Goal: Information Seeking & Learning: Learn about a topic

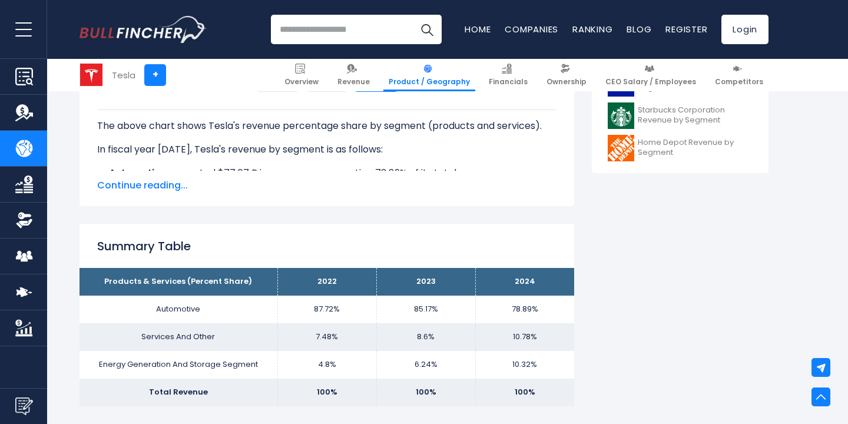
scroll to position [592, 0]
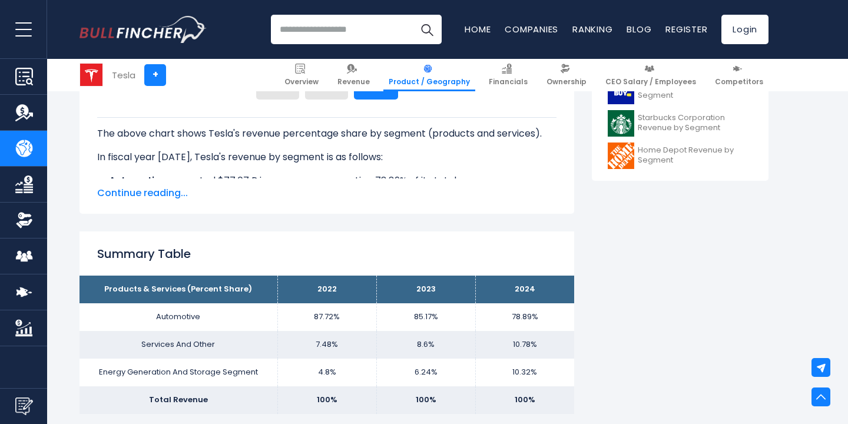
click at [158, 193] on span "Continue reading..." at bounding box center [326, 193] width 459 height 14
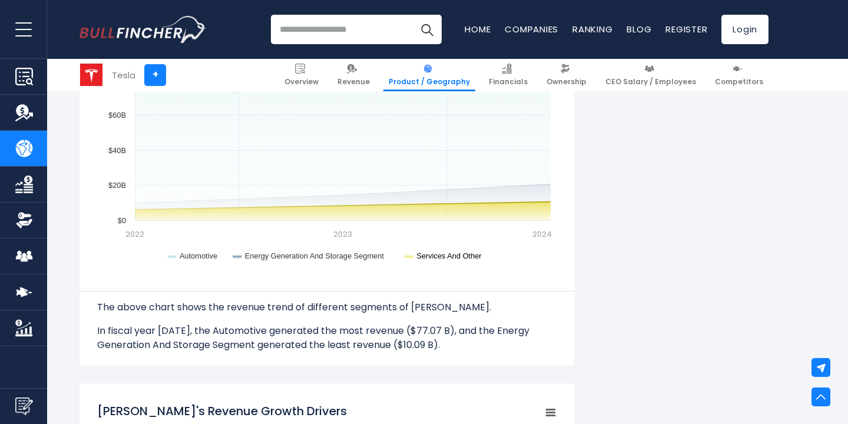
scroll to position [1168, 0]
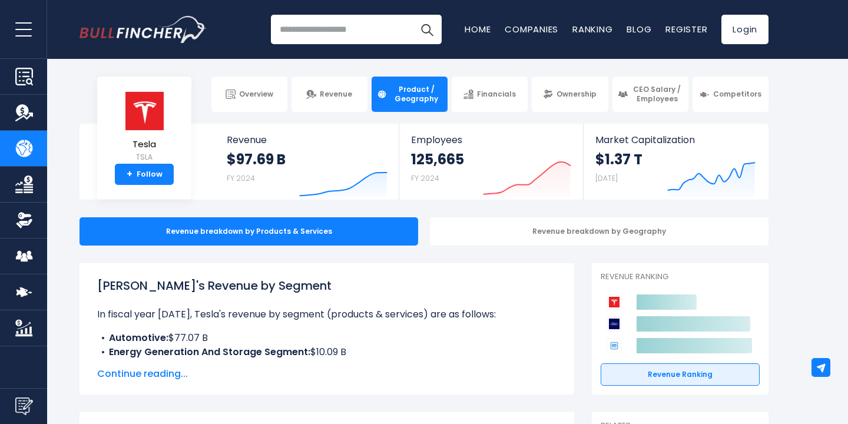
click at [199, 80] on div "Overview Revenue Product / Geography Financials Ownership CEO Salary / Employees" at bounding box center [423, 94] width 689 height 35
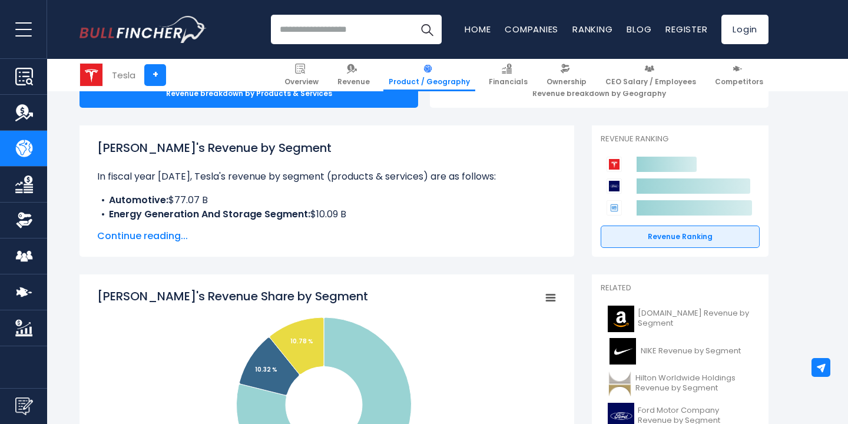
scroll to position [147, 0]
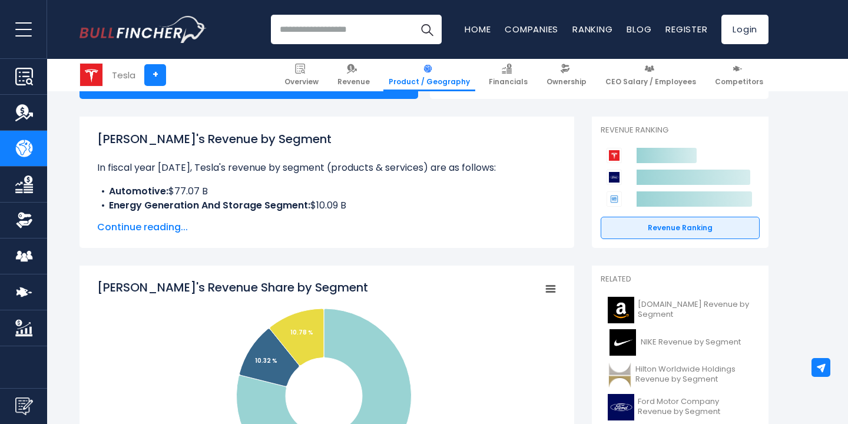
click at [171, 230] on span "Continue reading..." at bounding box center [326, 227] width 459 height 14
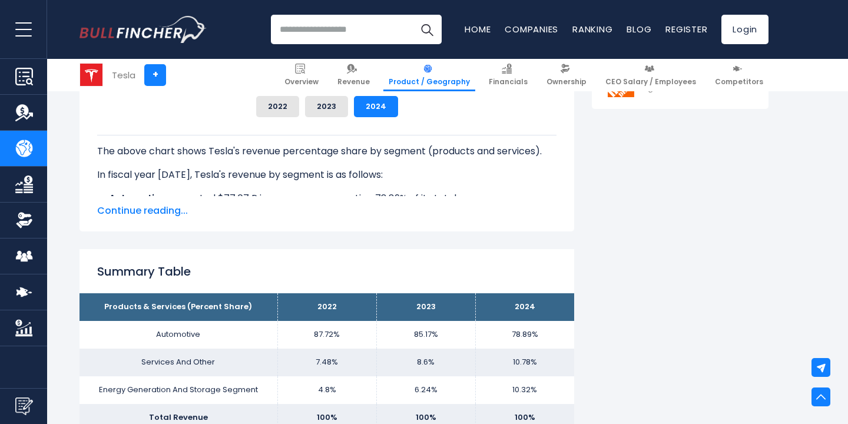
scroll to position [667, 0]
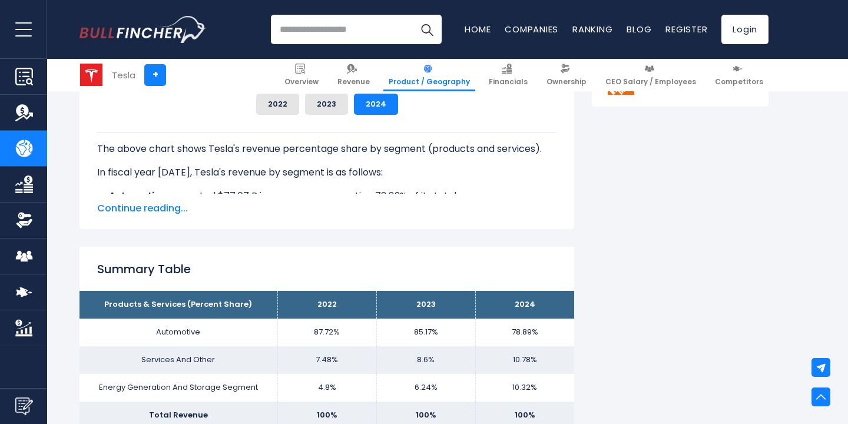
click at [169, 206] on span "Continue reading..." at bounding box center [326, 208] width 459 height 14
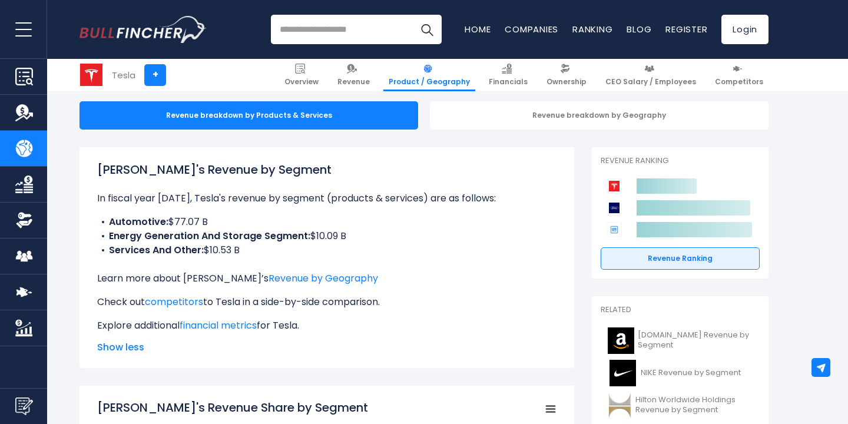
scroll to position [128, 0]
